Goal: Task Accomplishment & Management: Complete application form

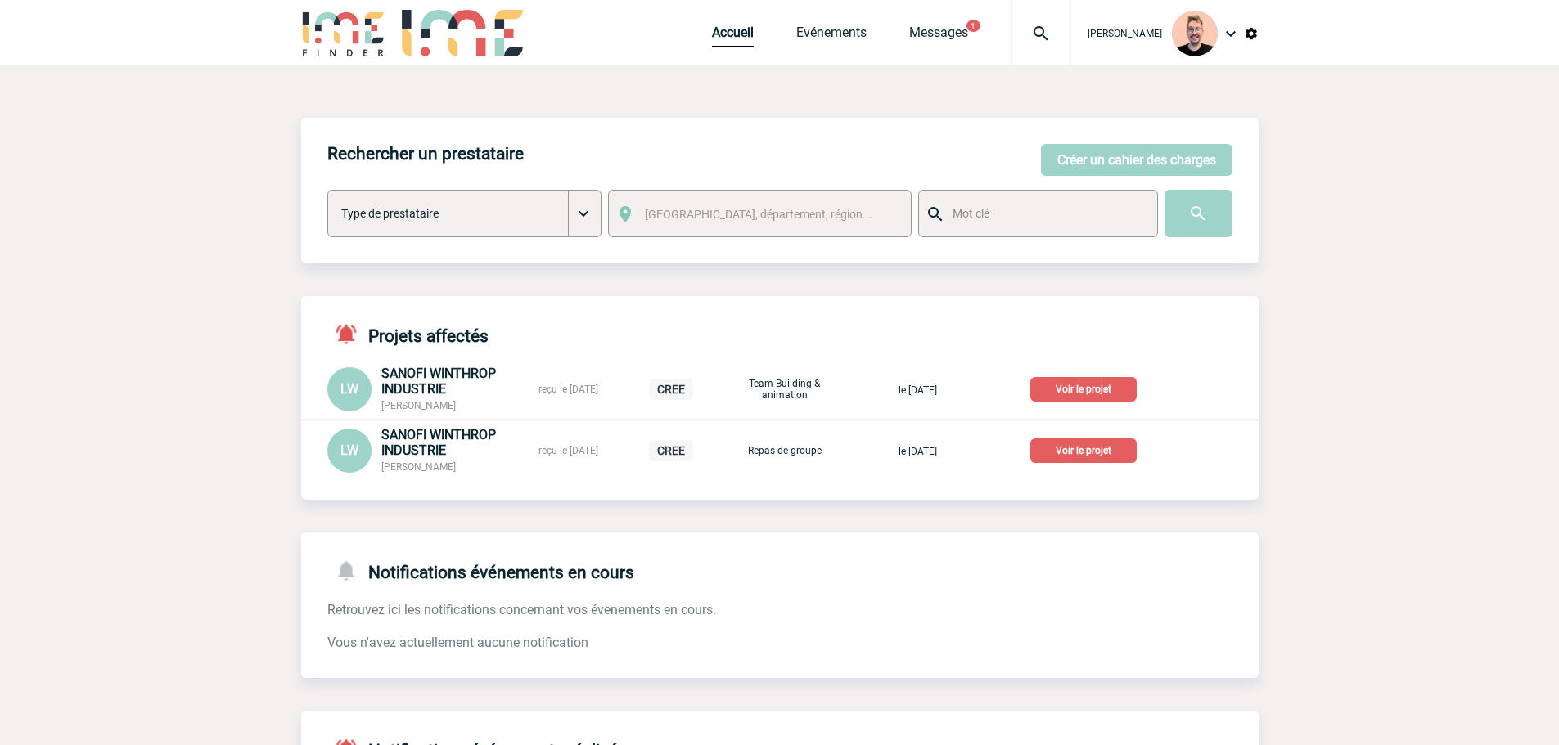
click at [1018, 30] on img at bounding box center [1040, 34] width 59 height 20
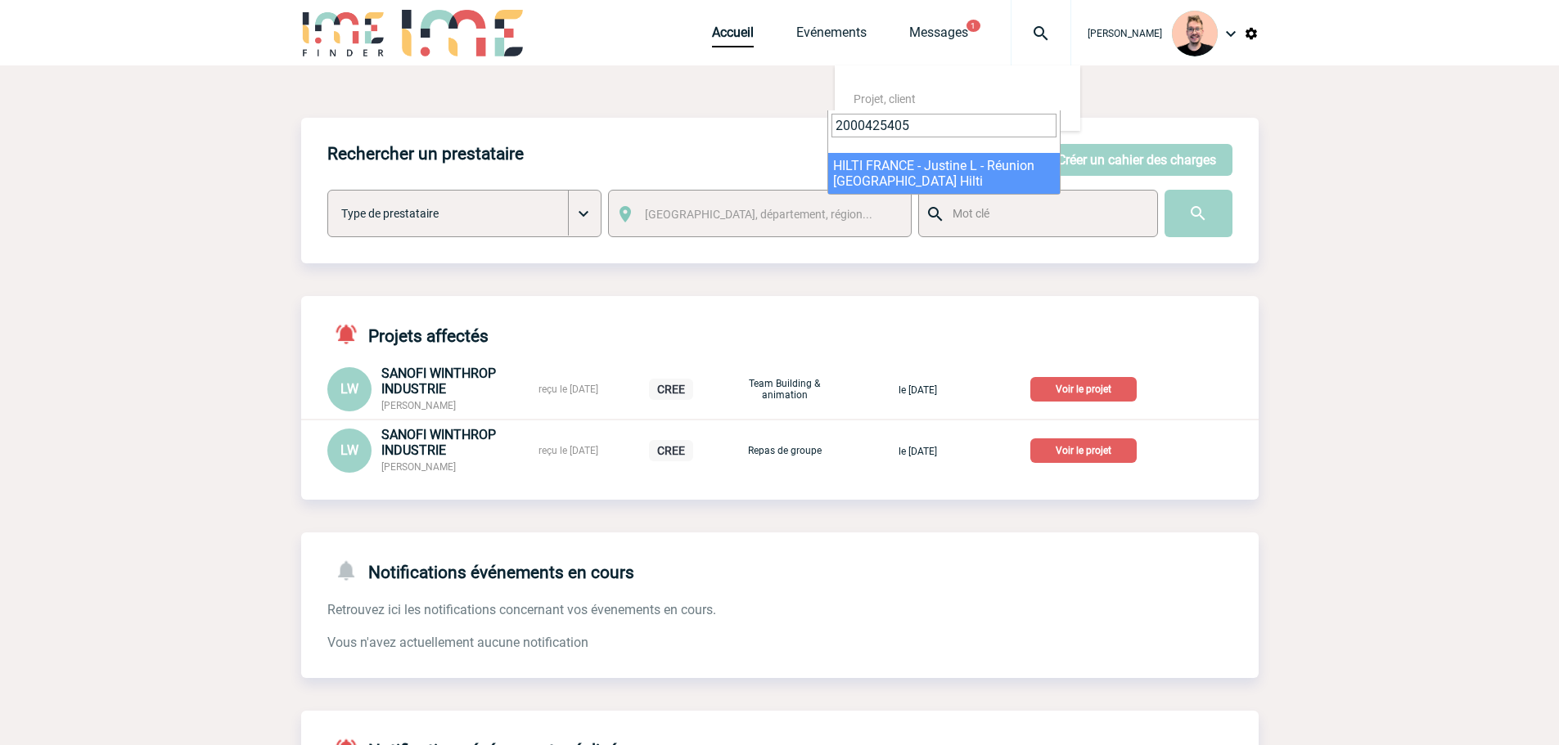
type input "2000425405"
select select "24906"
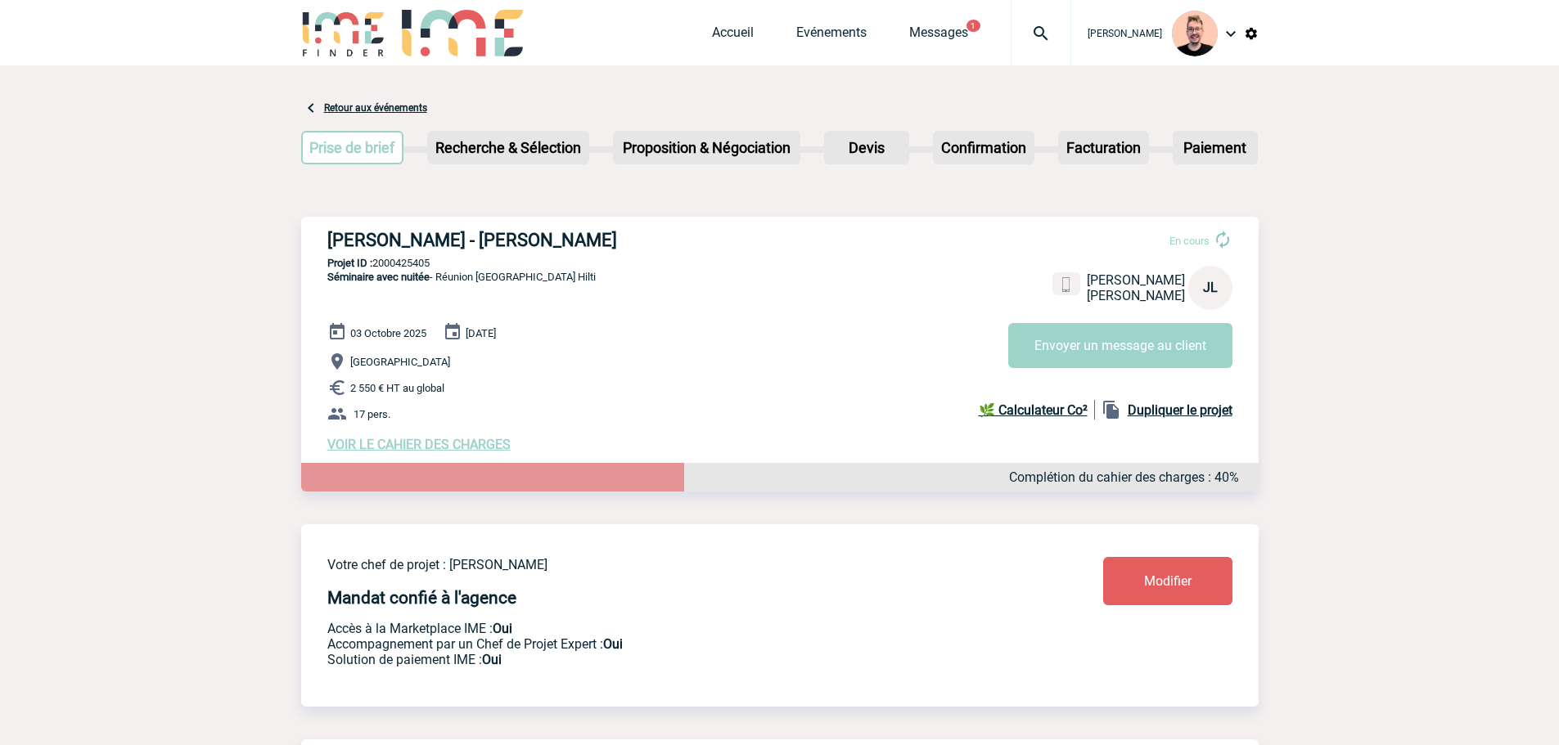
click at [374, 446] on span "VOIR LE CAHIER DES CHARGES" at bounding box center [418, 445] width 183 height 16
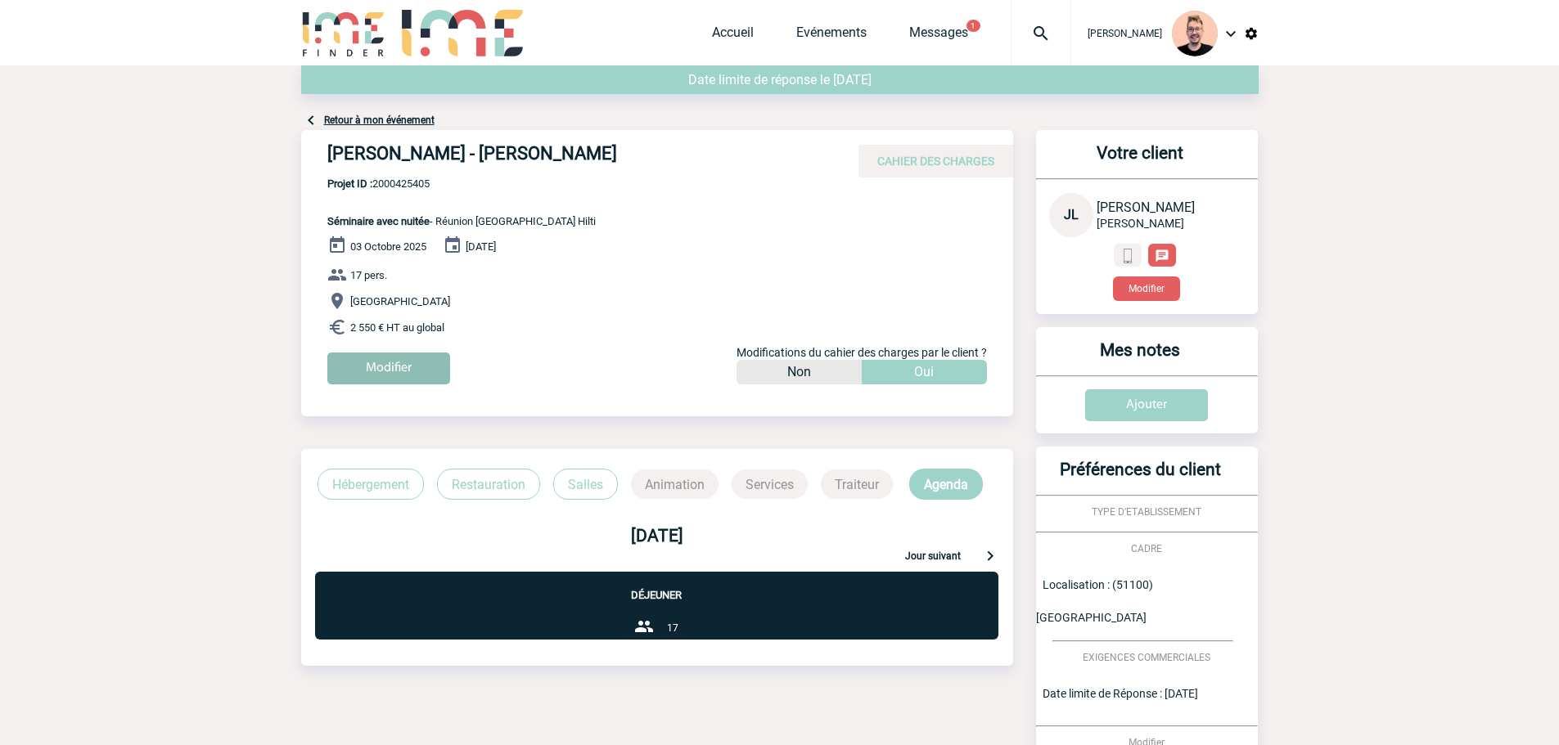
click at [381, 364] on input "Modifier" at bounding box center [388, 369] width 123 height 32
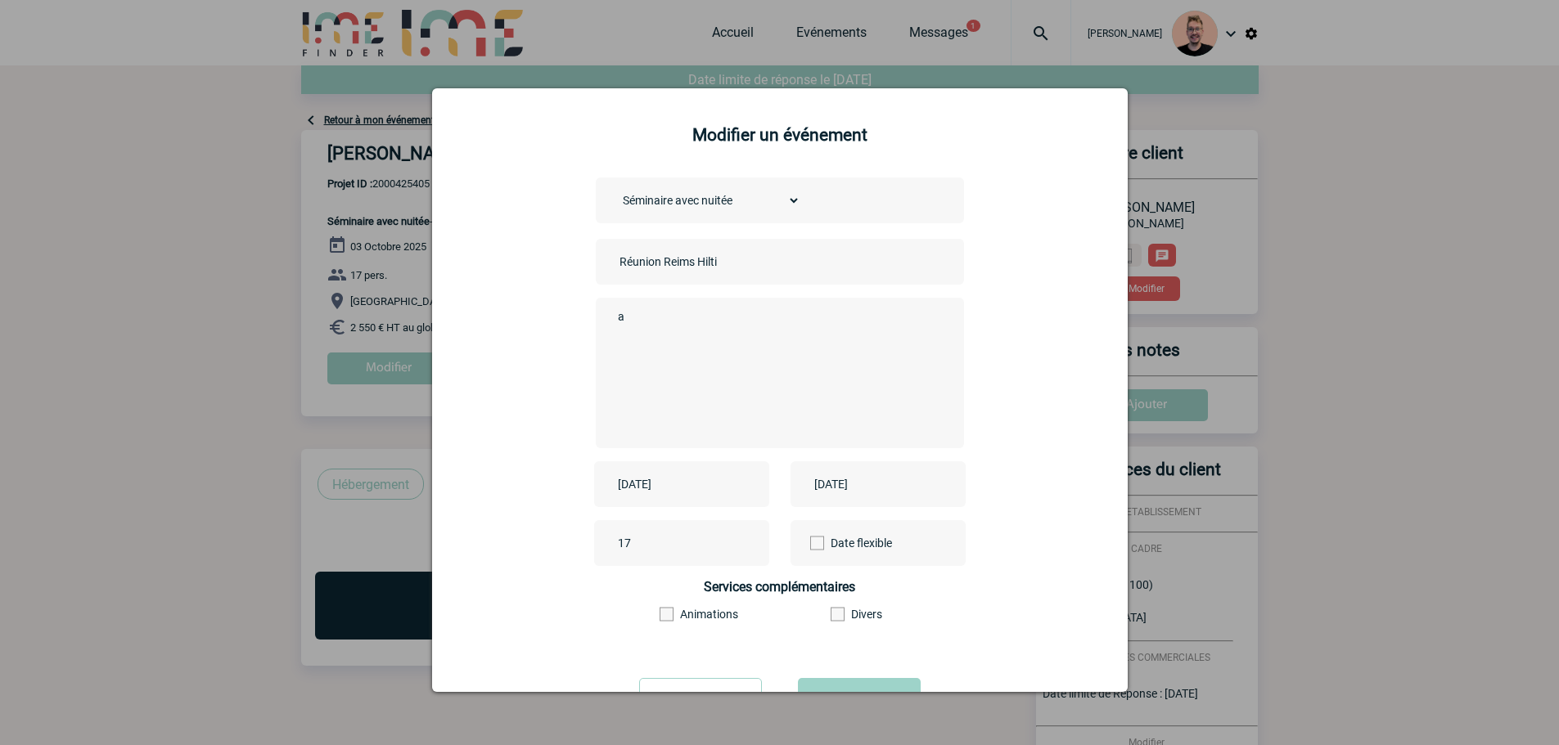
click at [635, 471] on div "[DATE]" at bounding box center [681, 485] width 175 height 46
click at [668, 481] on input "[DATE]" at bounding box center [670, 484] width 113 height 21
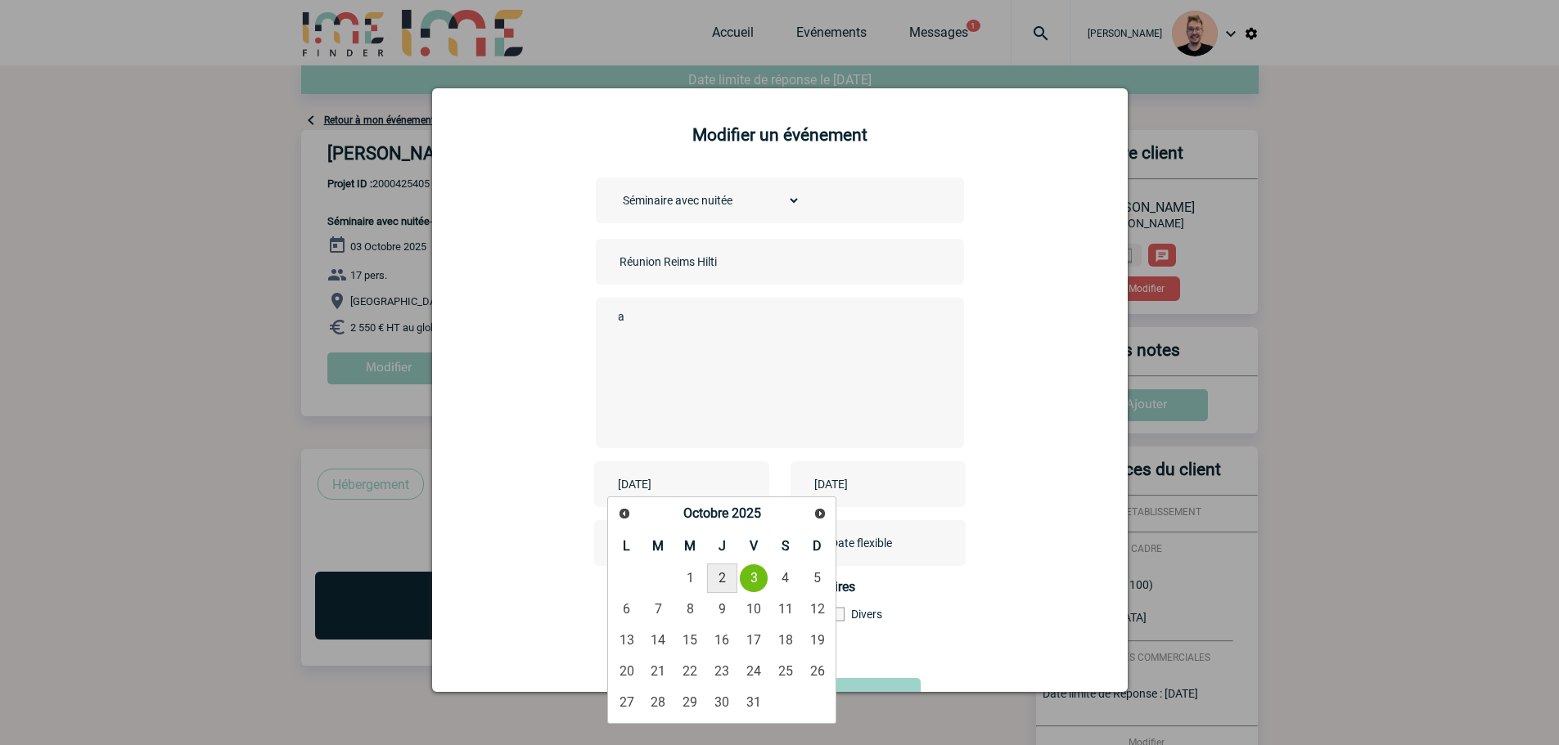
click at [723, 570] on link "2" at bounding box center [722, 578] width 30 height 29
type input "[DATE]"
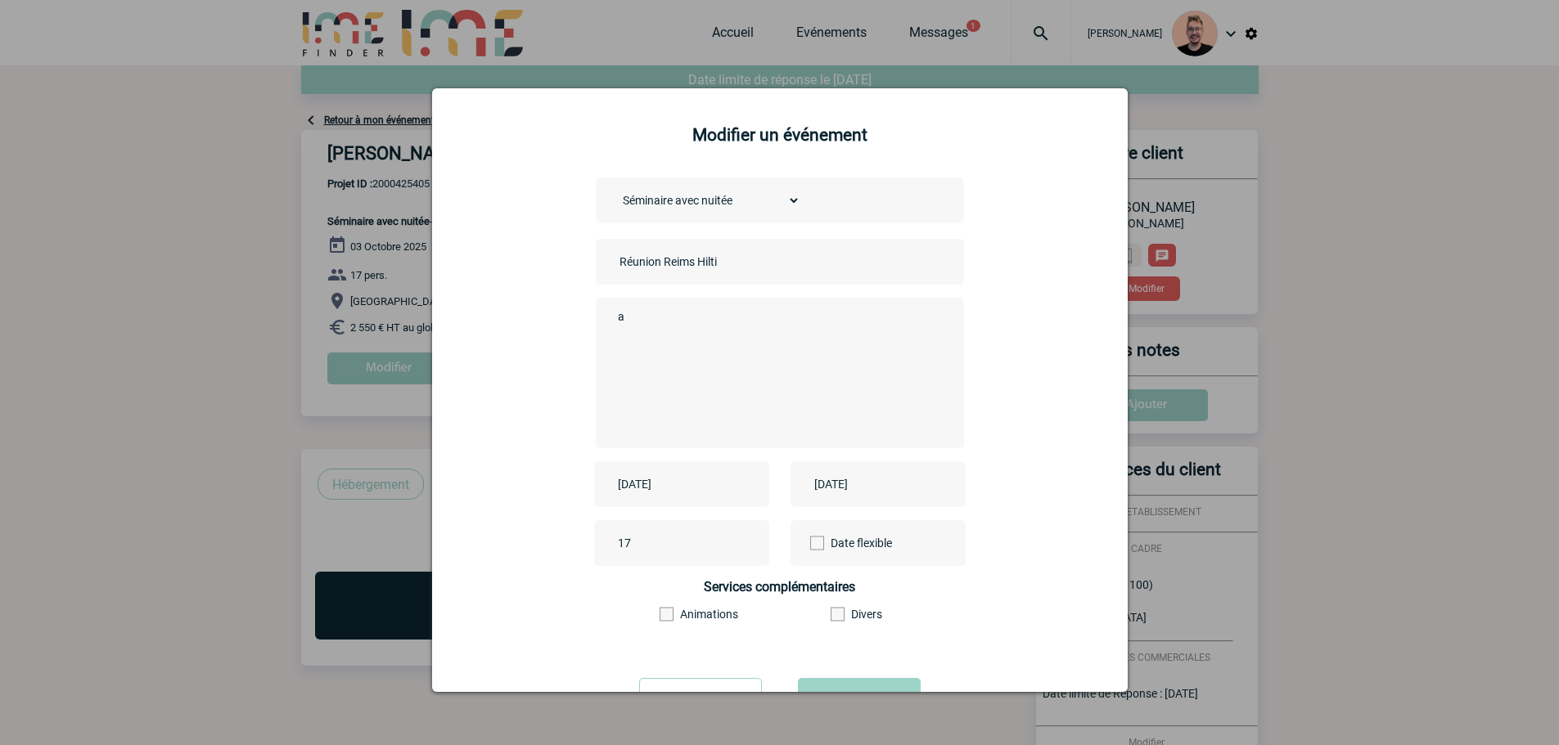
click at [844, 490] on input "[DATE]" at bounding box center [866, 484] width 113 height 21
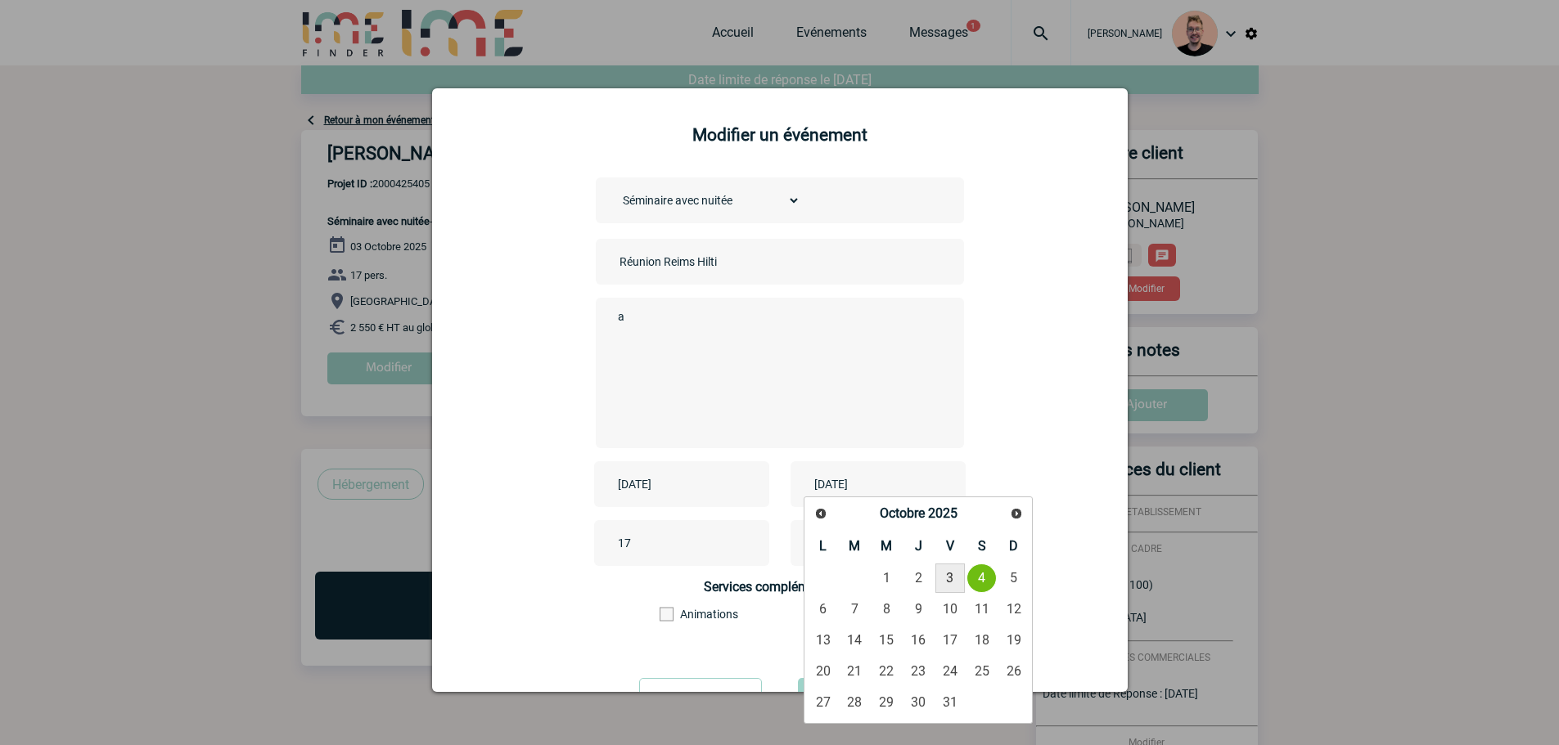
click at [952, 575] on link "3" at bounding box center [950, 578] width 30 height 29
type input "[DATE]"
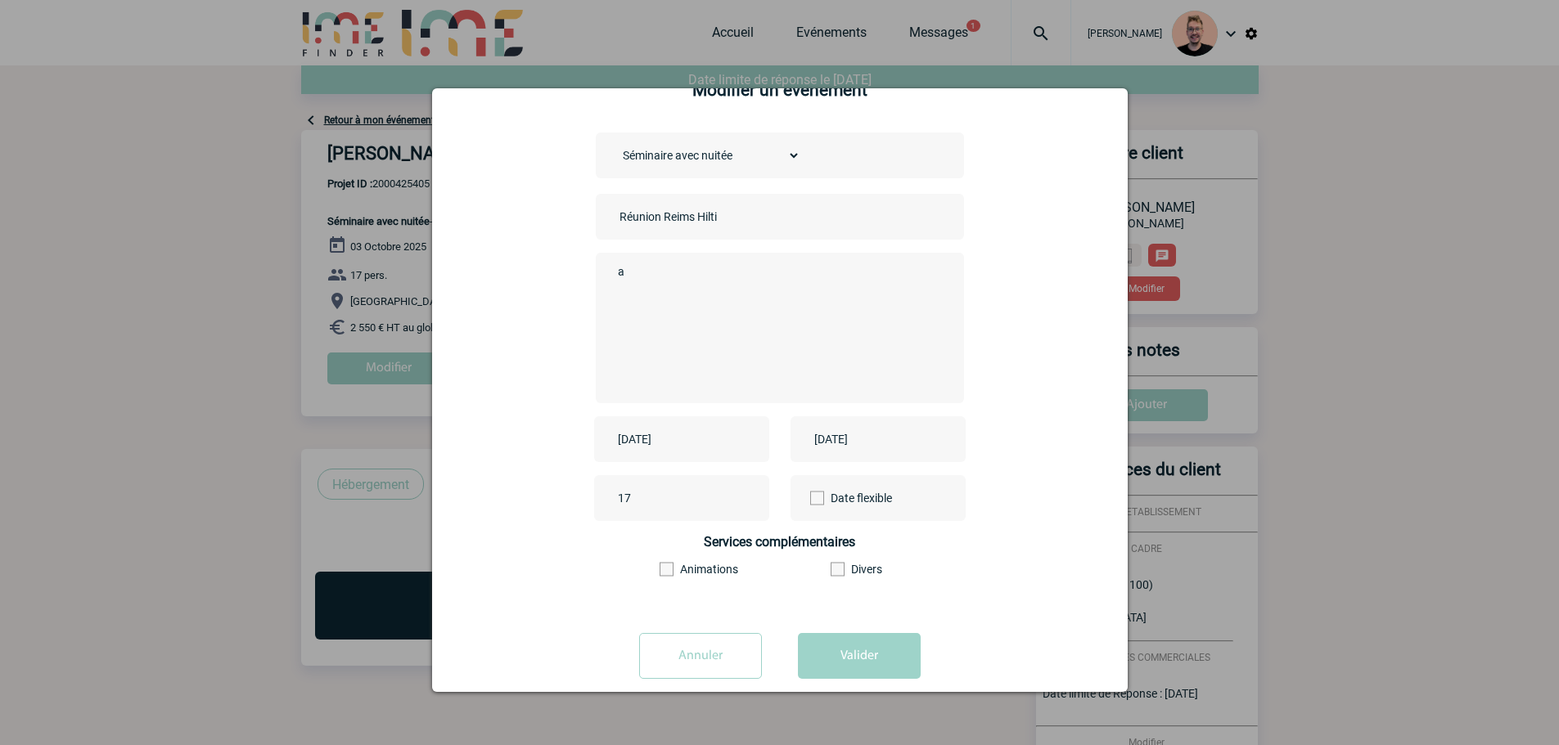
scroll to position [70, 0]
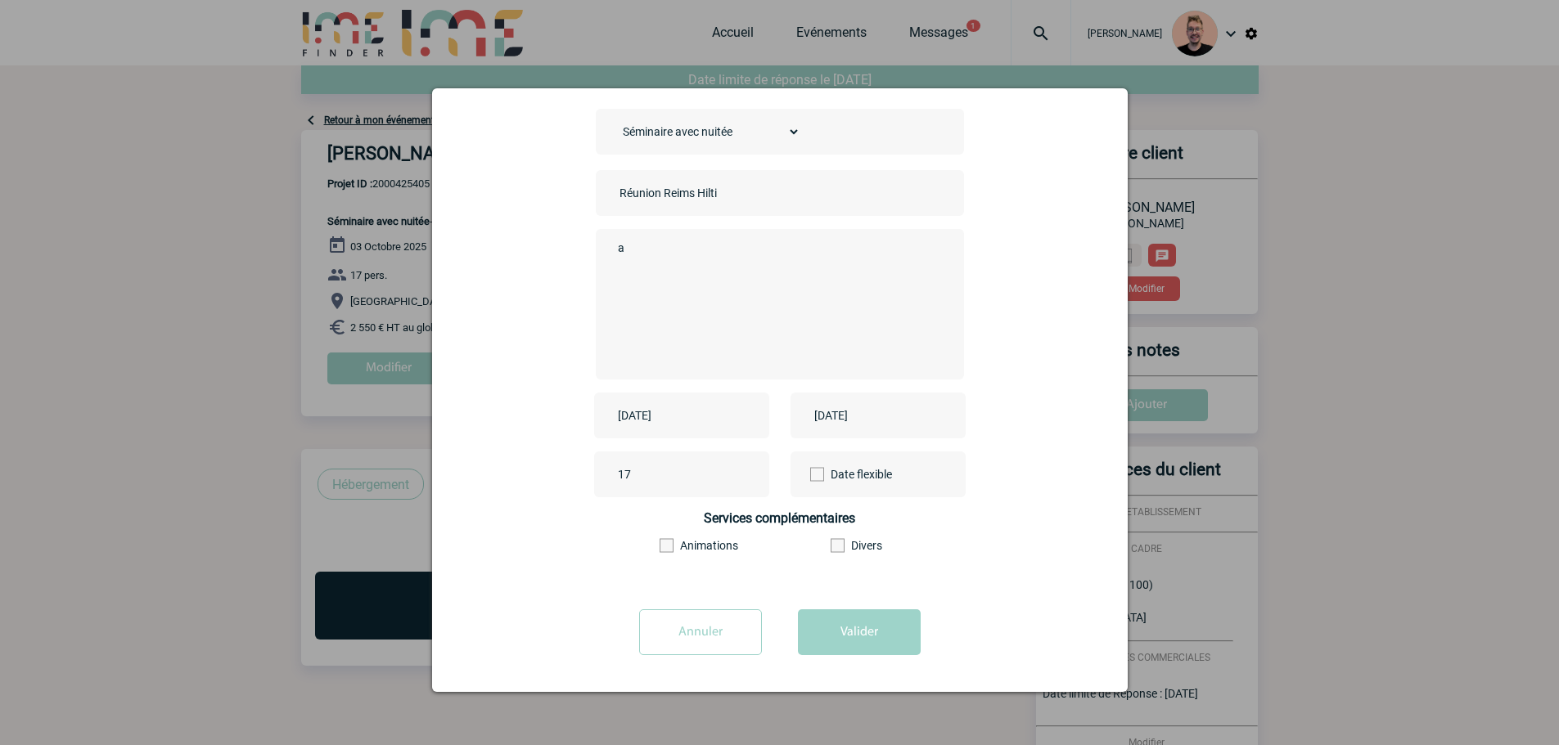
click at [668, 258] on textarea "a" at bounding box center [775, 302] width 323 height 131
type textarea ","
click at [860, 641] on button "Valider" at bounding box center [859, 633] width 123 height 46
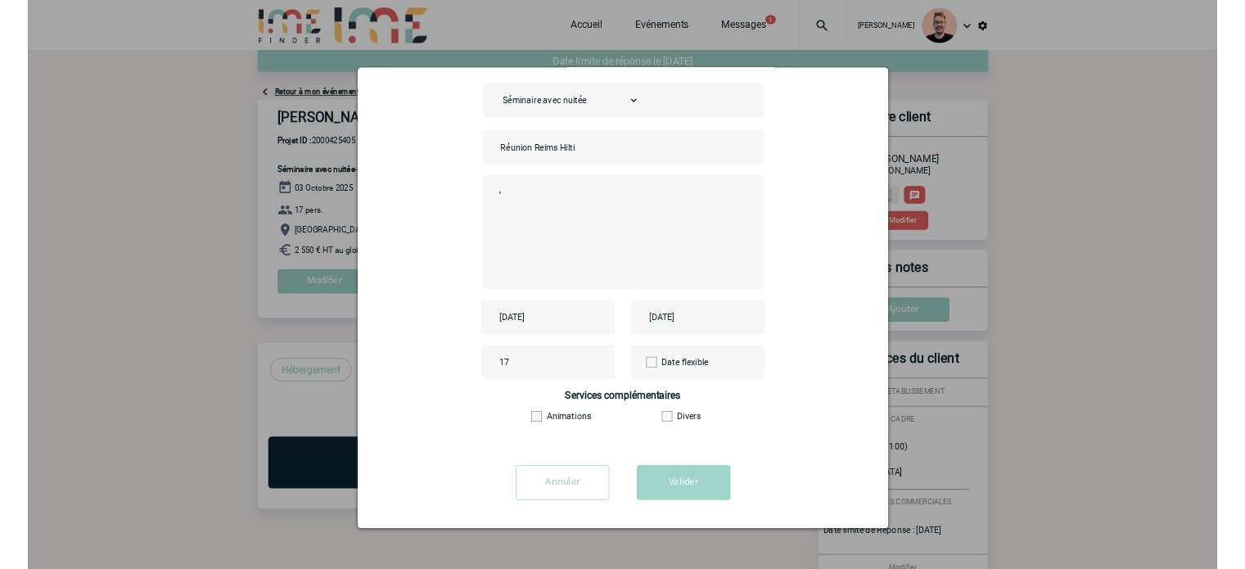
scroll to position [0, 0]
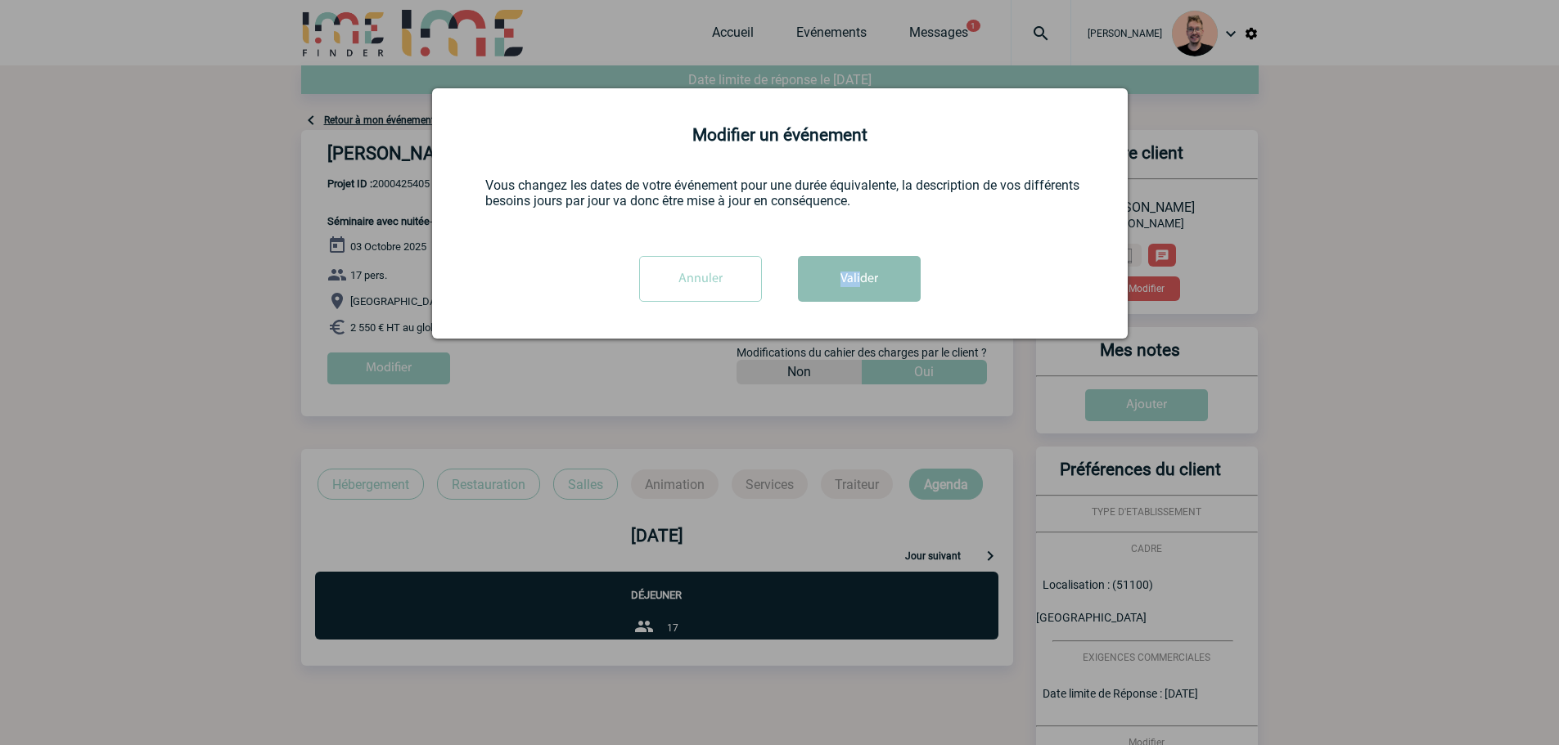
click at [858, 257] on form "Choisissez un type d'évènement Séminaire avec nuitée Séminaire sans nuitée Repa…" at bounding box center [780, 246] width 655 height 137
click at [851, 276] on button "Valider" at bounding box center [859, 279] width 123 height 46
